Goal: Information Seeking & Learning: Find specific page/section

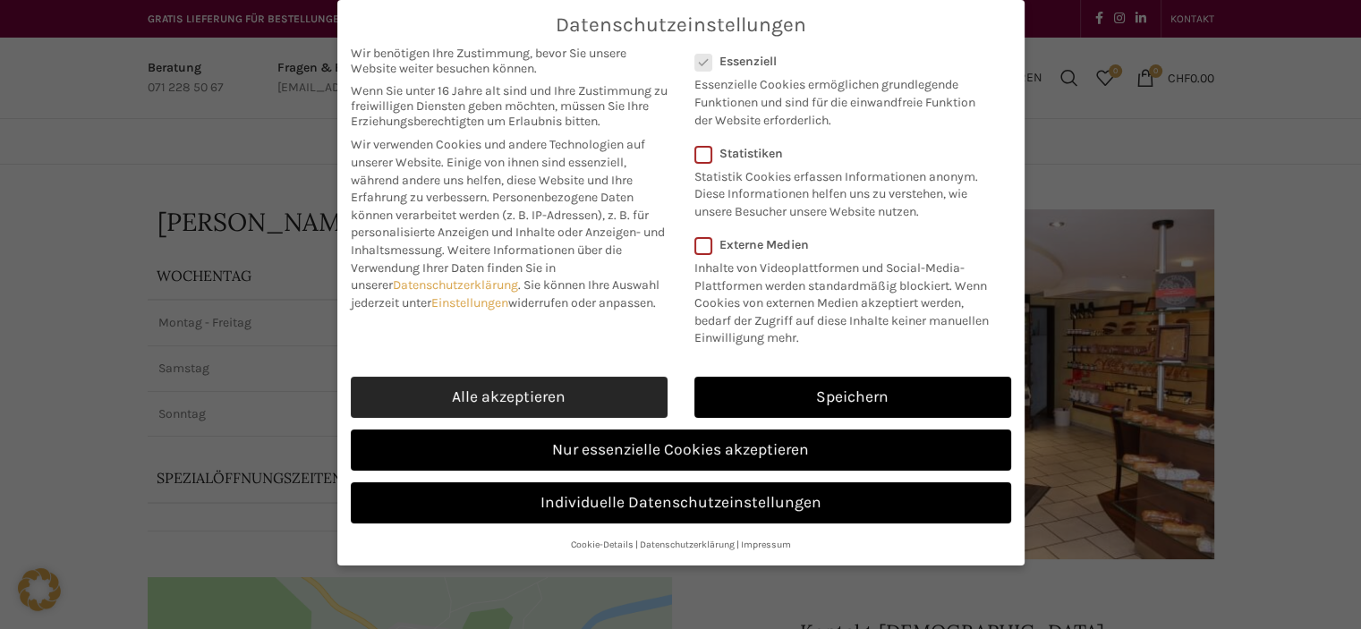
click at [452, 386] on link "Alle akzeptieren" at bounding box center [509, 397] width 317 height 41
checkbox input "true"
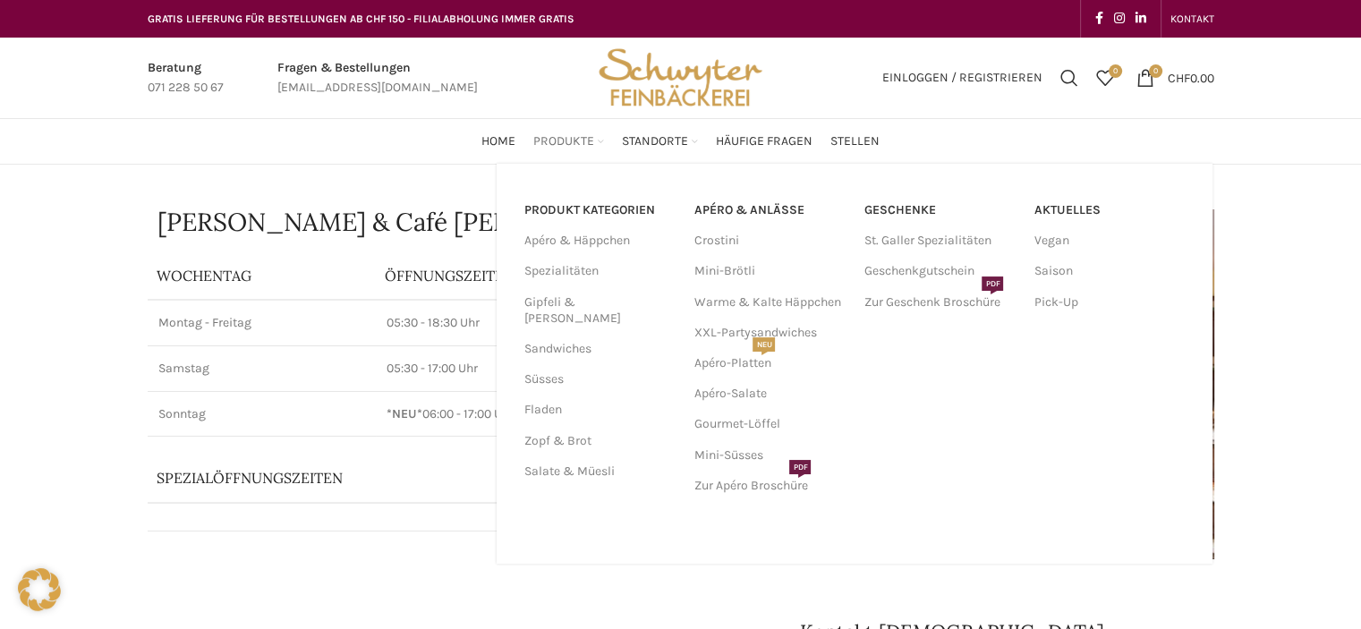
click at [579, 136] on span "Produkte" at bounding box center [563, 141] width 61 height 17
click at [579, 139] on span "Produkte" at bounding box center [563, 141] width 61 height 17
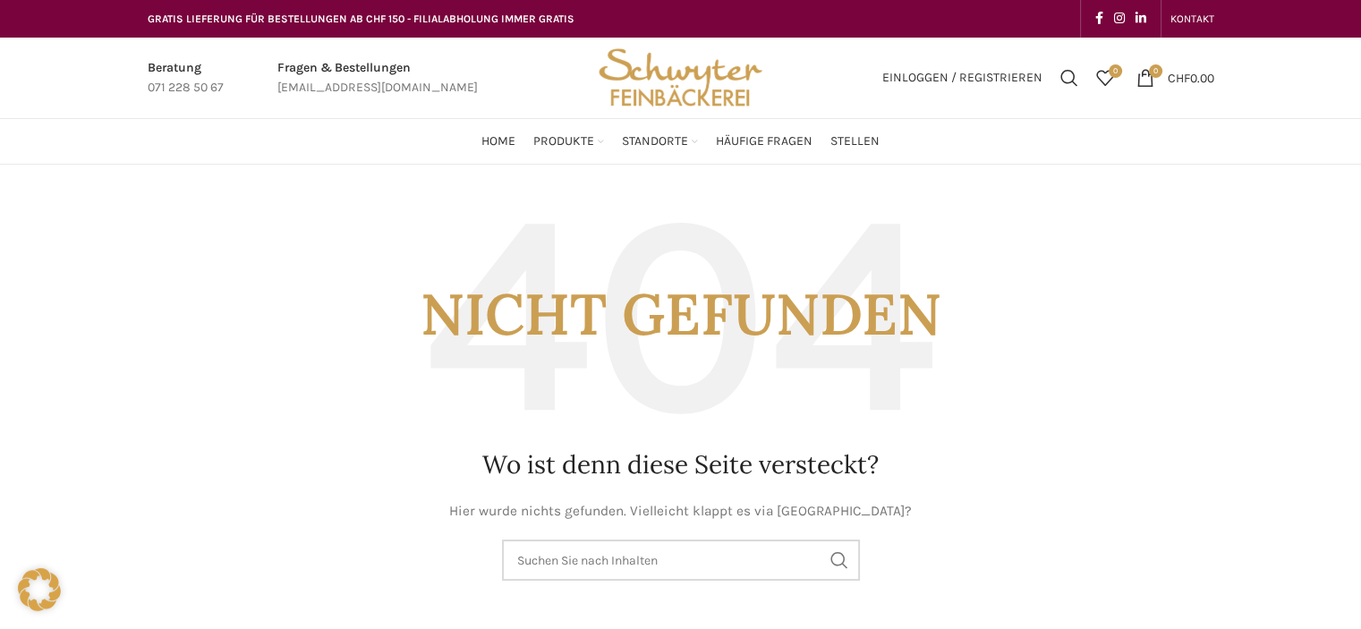
click at [519, 559] on input "Suchen" at bounding box center [681, 559] width 358 height 41
type input "suppen"
click at [819, 539] on button "Search" at bounding box center [839, 559] width 41 height 41
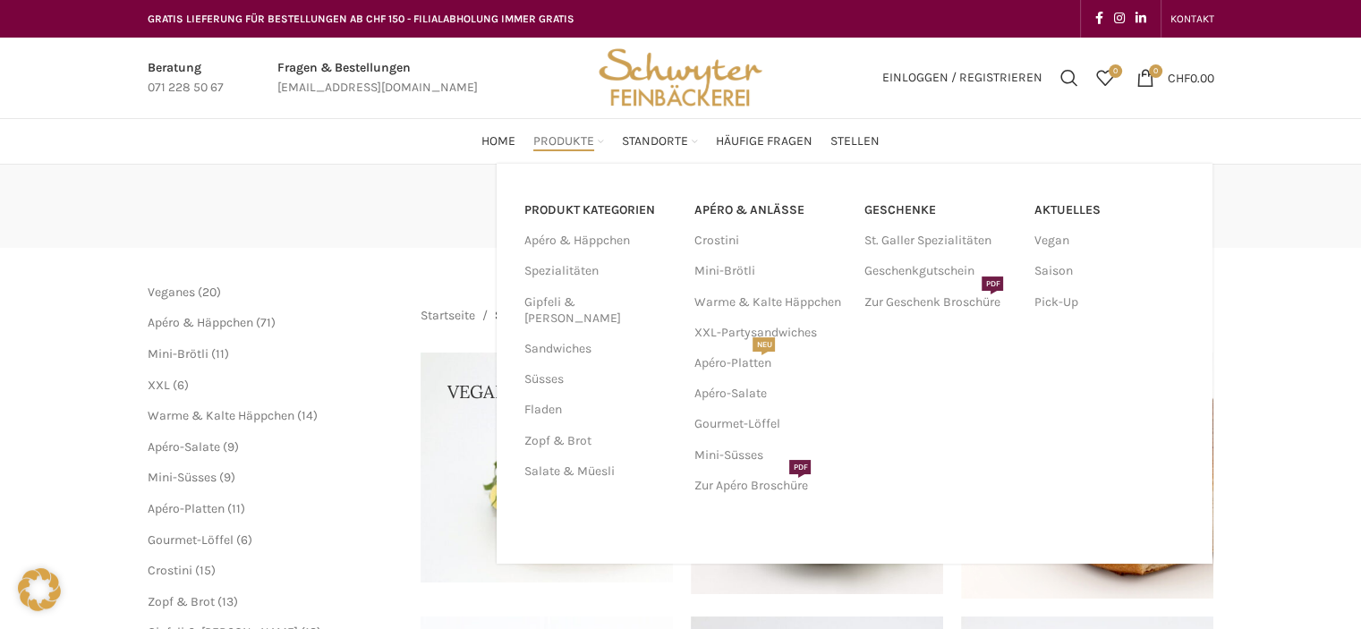
click at [554, 164] on div "PRODUKT KATEGORIEN Apéro & Häppchen Spezialitäten [PERSON_NAME] & [PERSON_NAME]…" at bounding box center [854, 364] width 716 height 400
click at [1070, 269] on link "Saison" at bounding box center [1109, 271] width 152 height 30
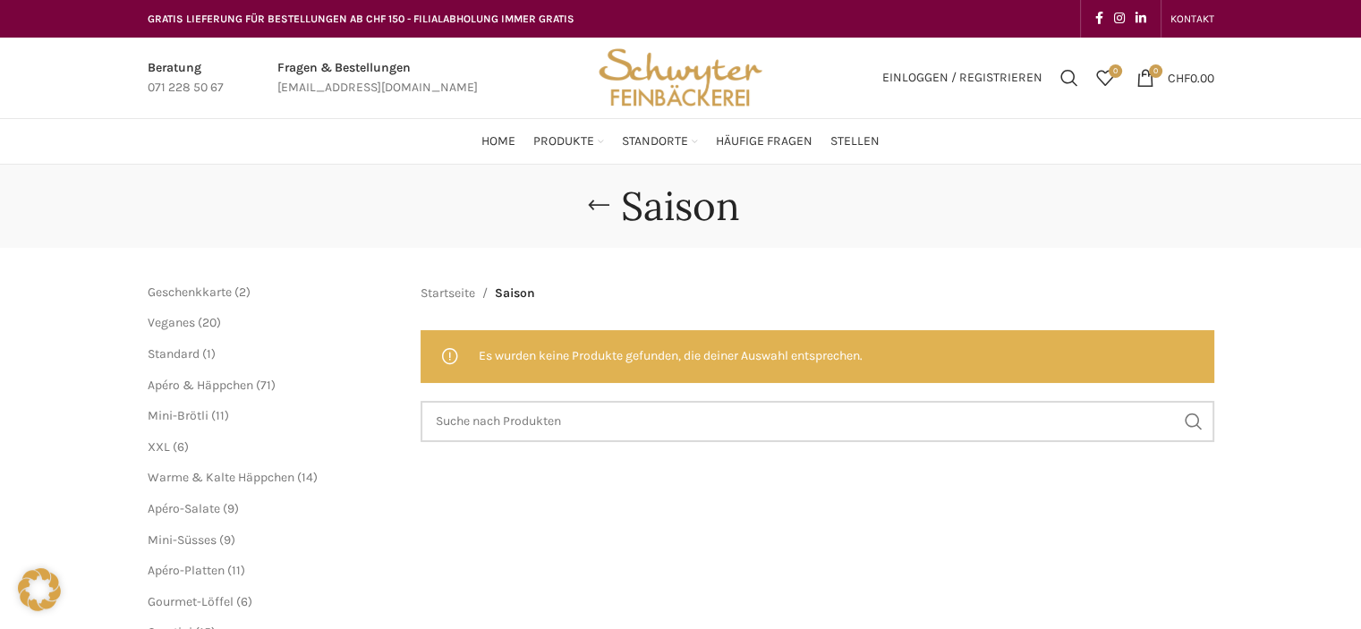
click at [517, 426] on input "Suchen" at bounding box center [816, 421] width 793 height 41
type input "suppen"
click at [1173, 401] on button "Search" at bounding box center [1193, 421] width 41 height 41
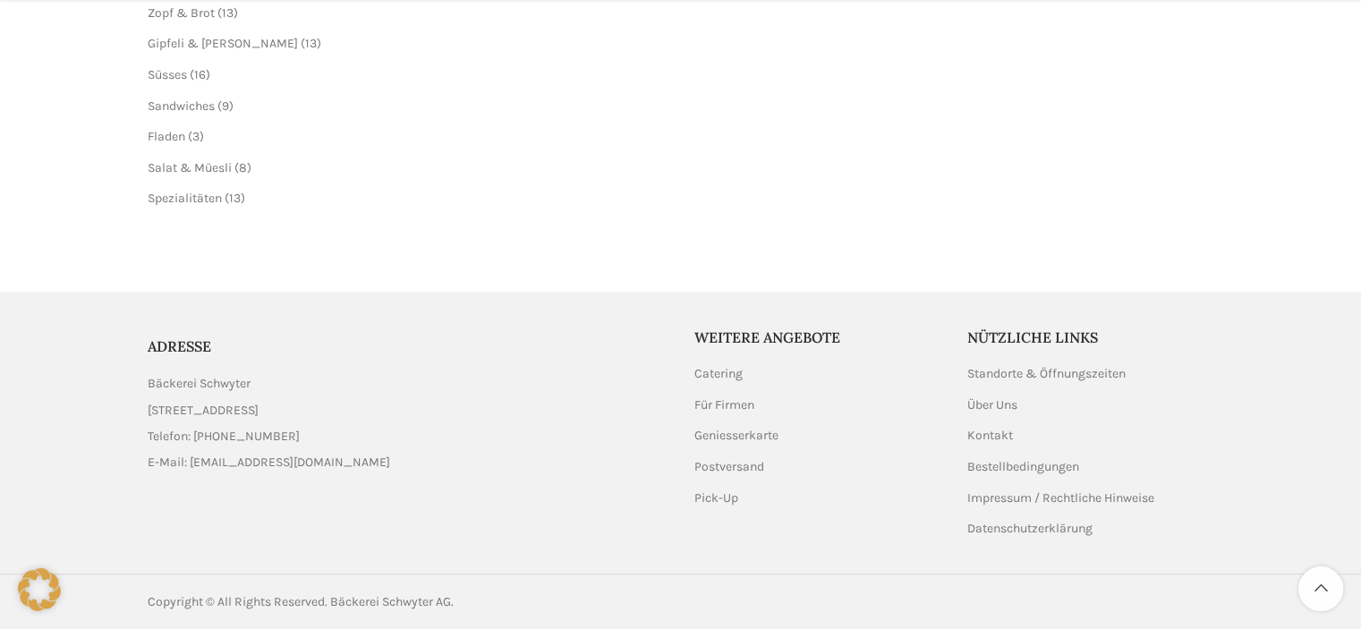
scroll to position [517, 0]
